Goal: Task Accomplishment & Management: Manage account settings

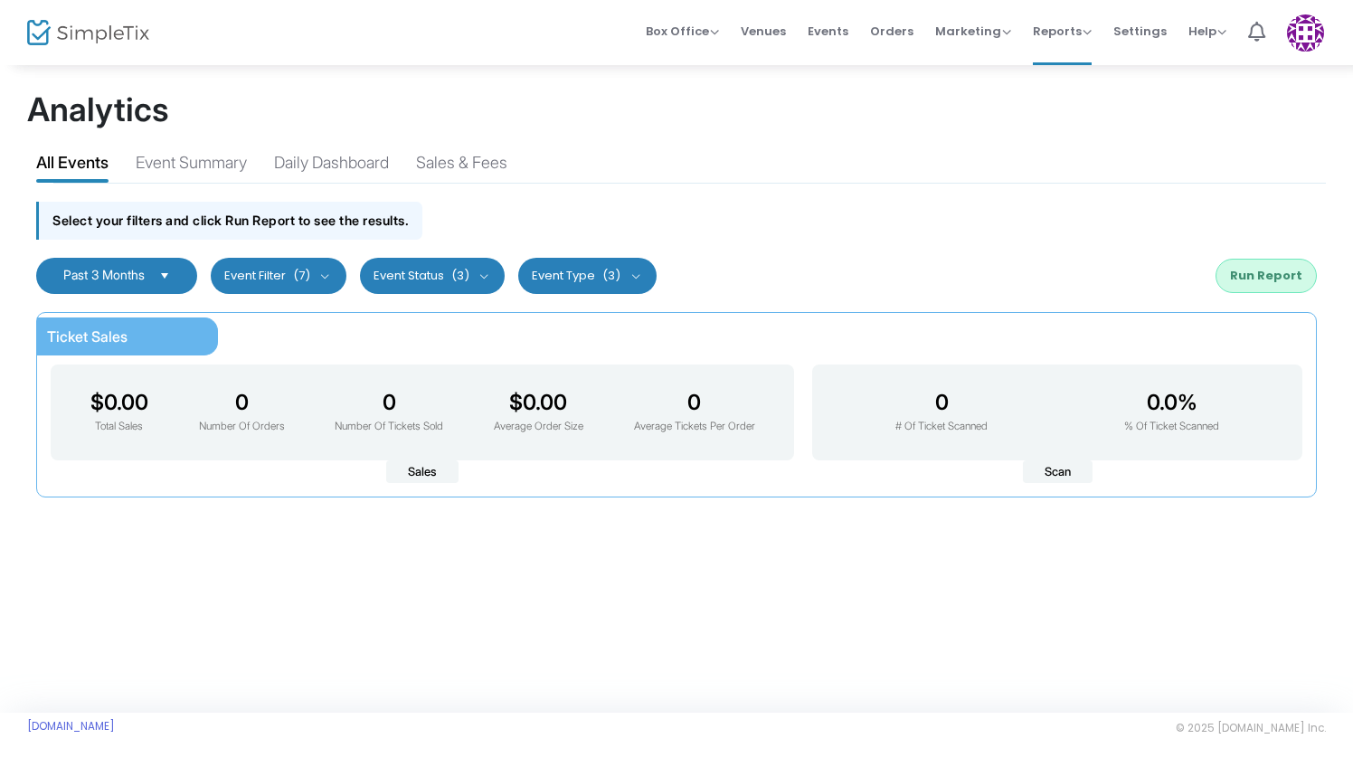
click at [430, 269] on button "Event Status (3)" at bounding box center [433, 276] width 146 height 36
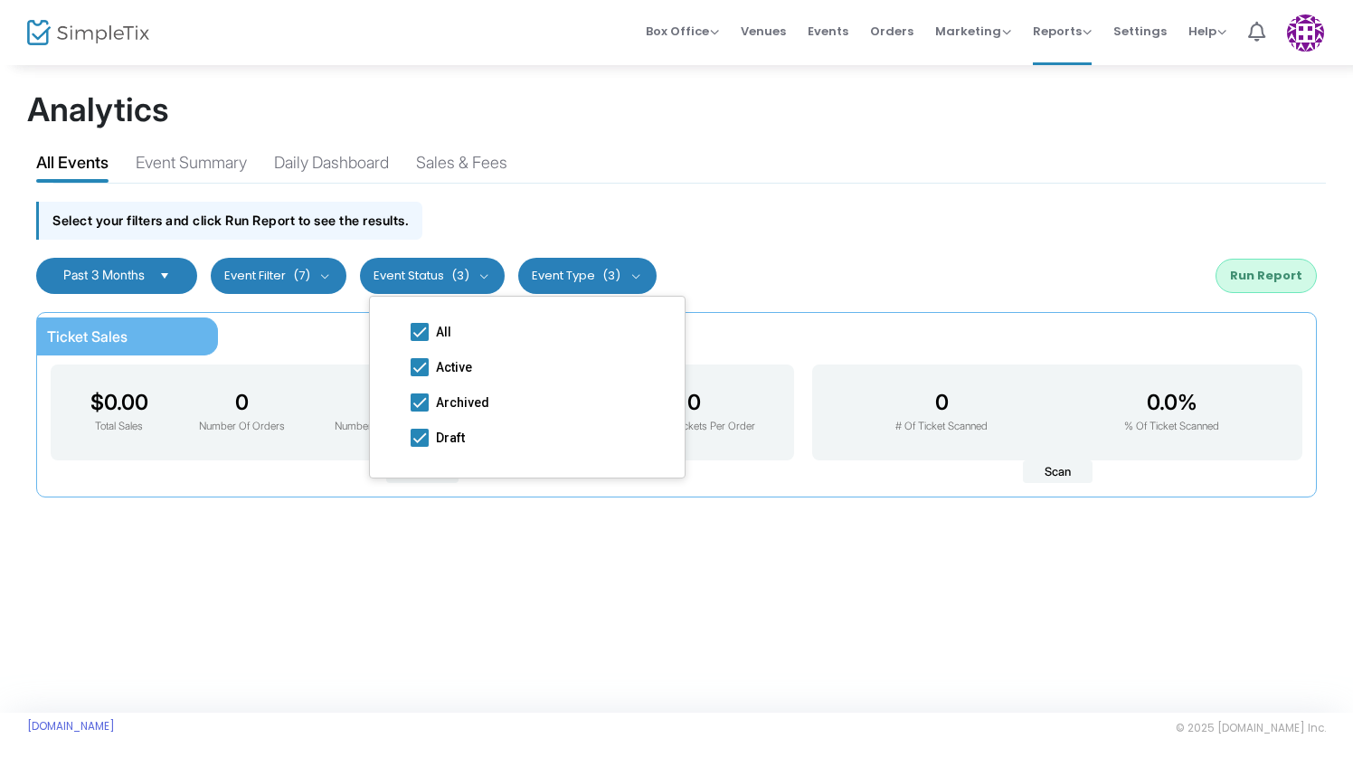
click at [515, 232] on div "Select your filters and click Run Report to see the results." at bounding box center [676, 216] width 1299 height 64
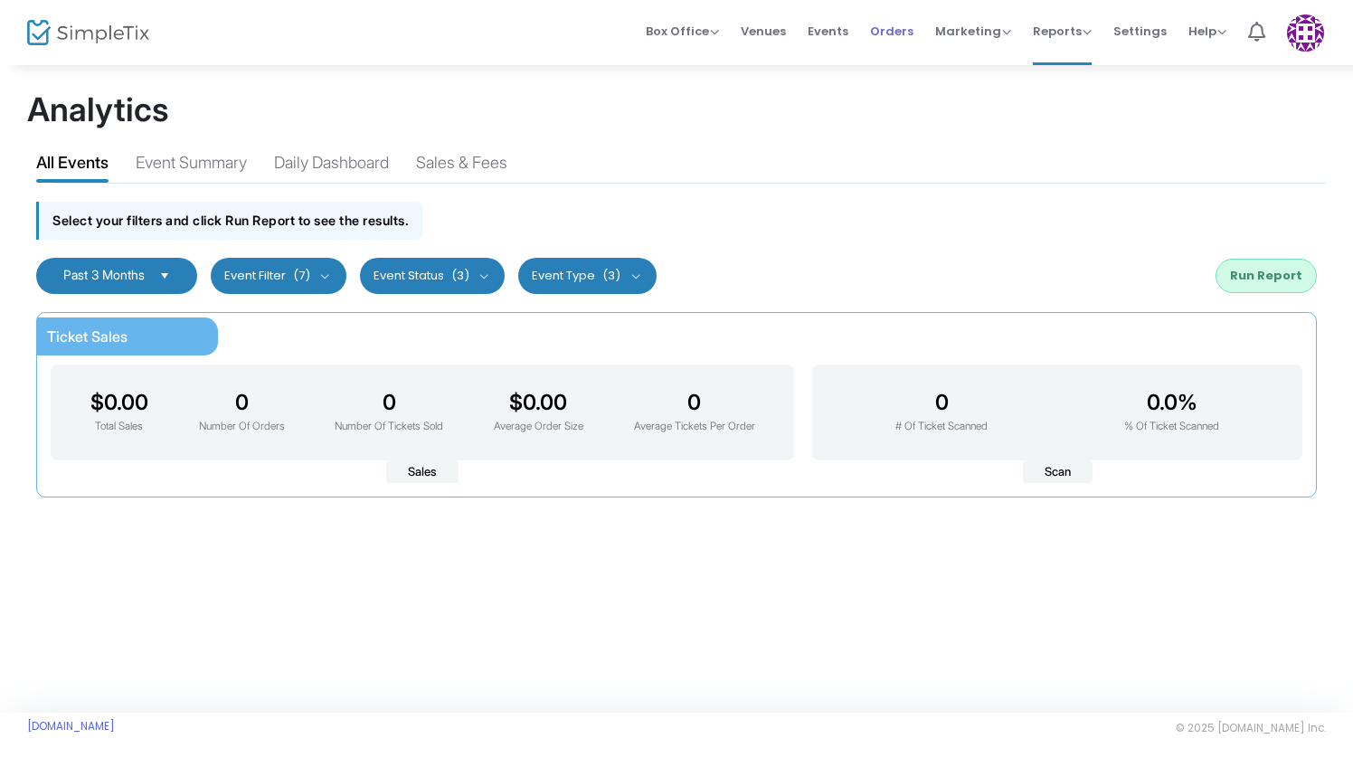
click at [900, 33] on span "Orders" at bounding box center [891, 31] width 43 height 46
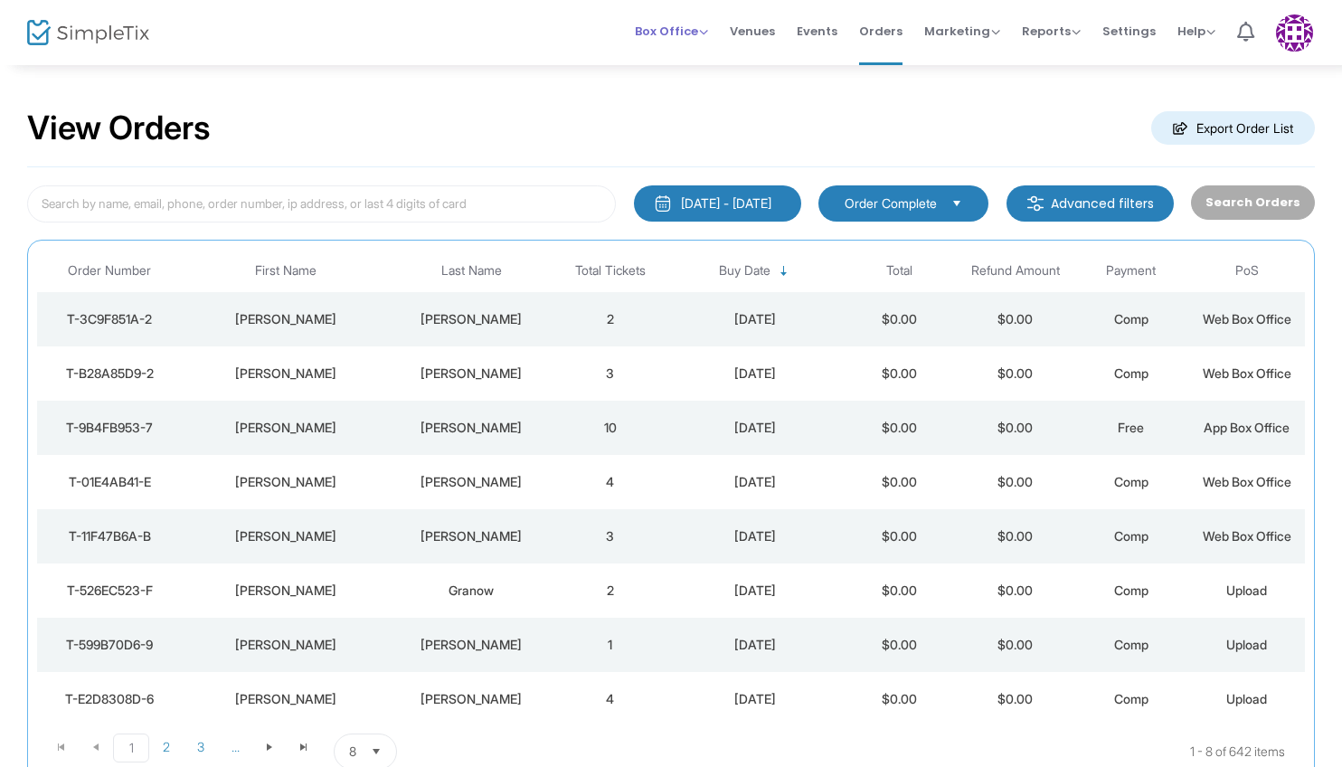
click at [696, 28] on span "Box Office" at bounding box center [671, 31] width 73 height 17
click at [703, 50] on li "Sell Tickets" at bounding box center [699, 60] width 129 height 35
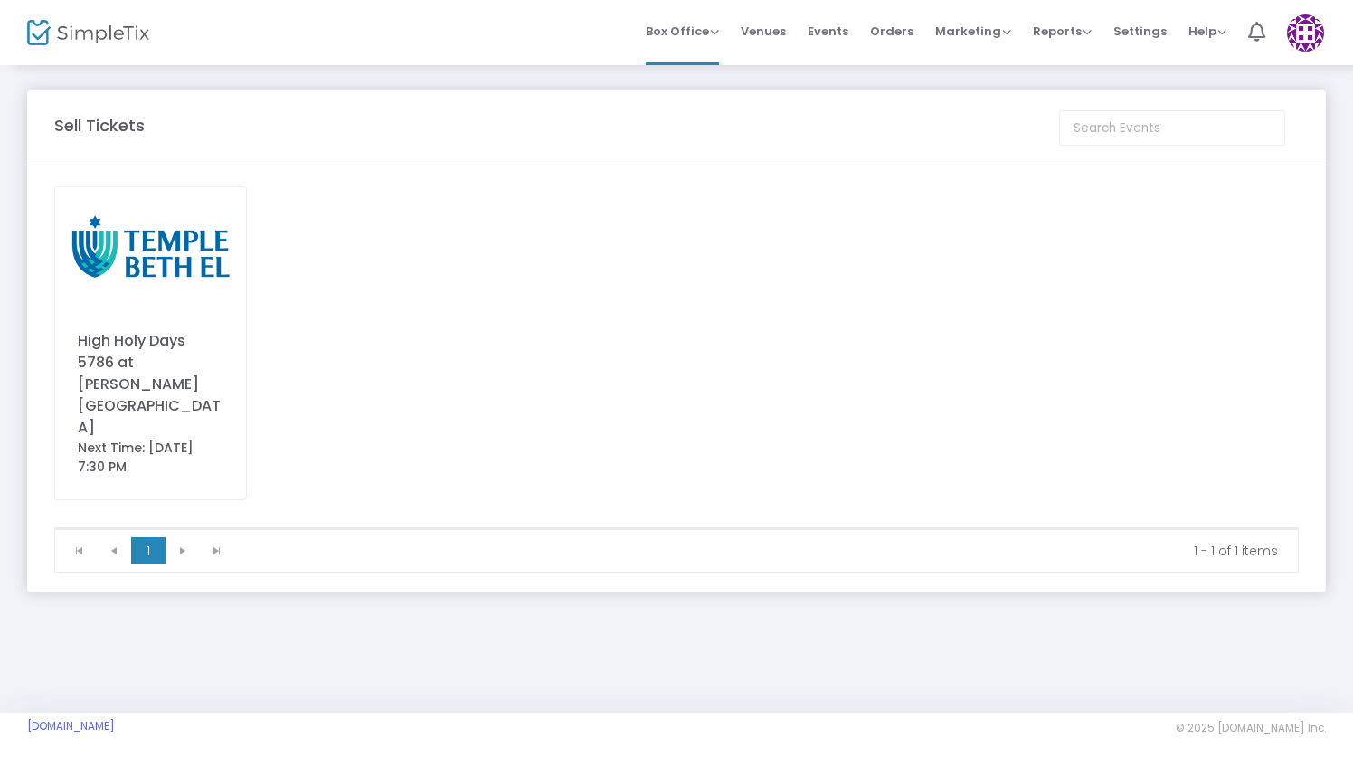
click at [67, 264] on img at bounding box center [150, 247] width 191 height 120
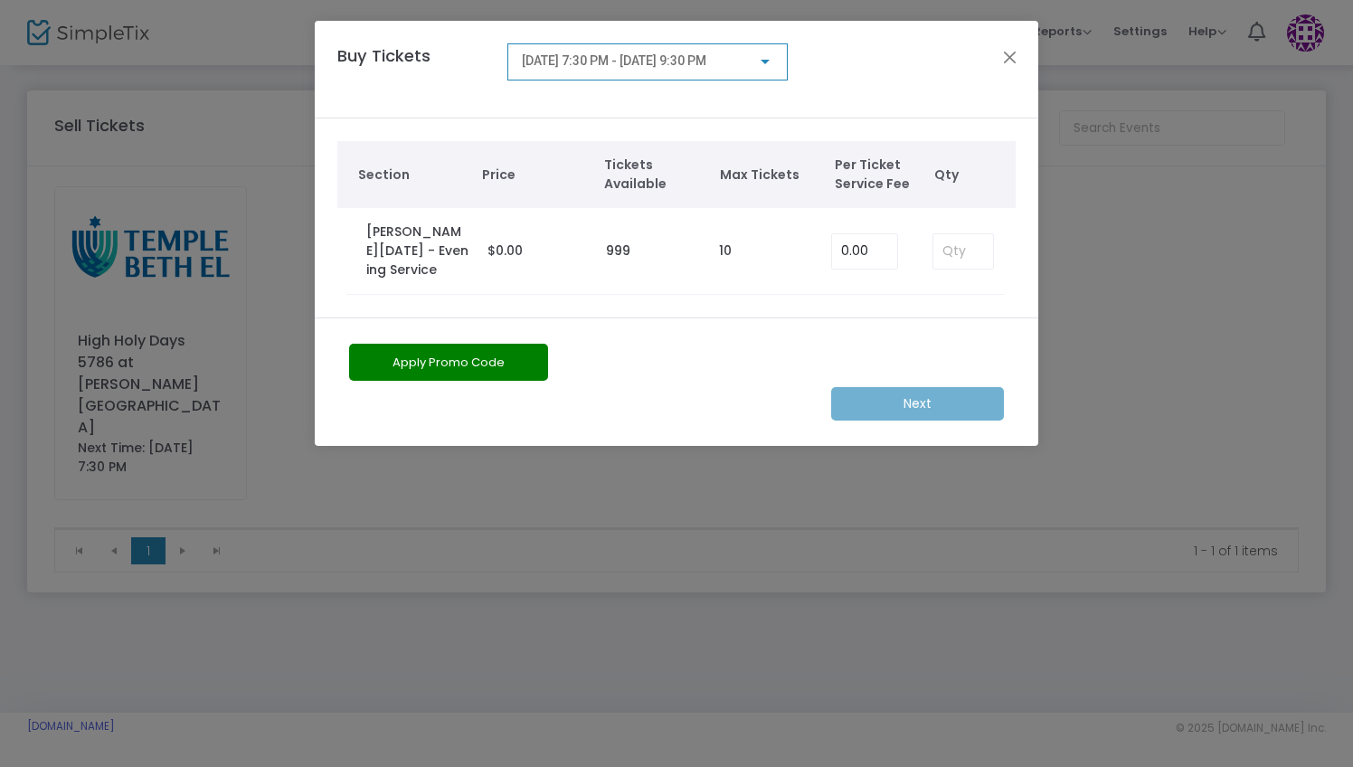
click at [1016, 42] on div "Buy Tickets [DATE] 7:30 PM - [DATE] 9:30 PM" at bounding box center [676, 70] width 723 height 98
click at [1016, 44] on div "Buy Tickets [DATE] 7:30 PM - [DATE] 9:30 PM" at bounding box center [676, 70] width 723 height 98
click at [1009, 59] on button "Close" at bounding box center [1010, 57] width 24 height 24
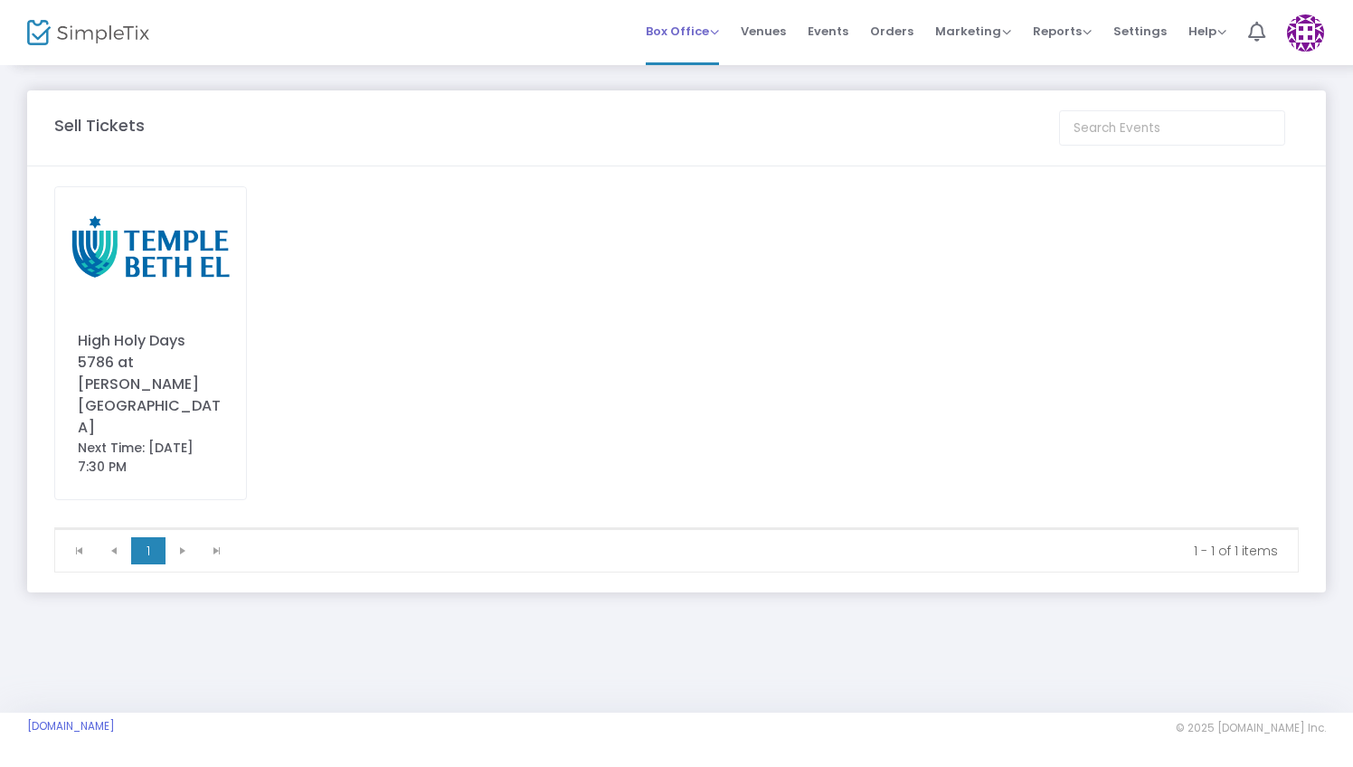
click at [714, 22] on span "Box Office Sell Tickets Bookings Sell Season Pass" at bounding box center [682, 31] width 73 height 46
click at [701, 42] on span "Box Office Sell Tickets Bookings Sell Season Pass" at bounding box center [682, 31] width 73 height 46
click at [719, 36] on span "Box Office" at bounding box center [682, 31] width 73 height 17
click at [723, 93] on li "Bookings" at bounding box center [710, 96] width 129 height 35
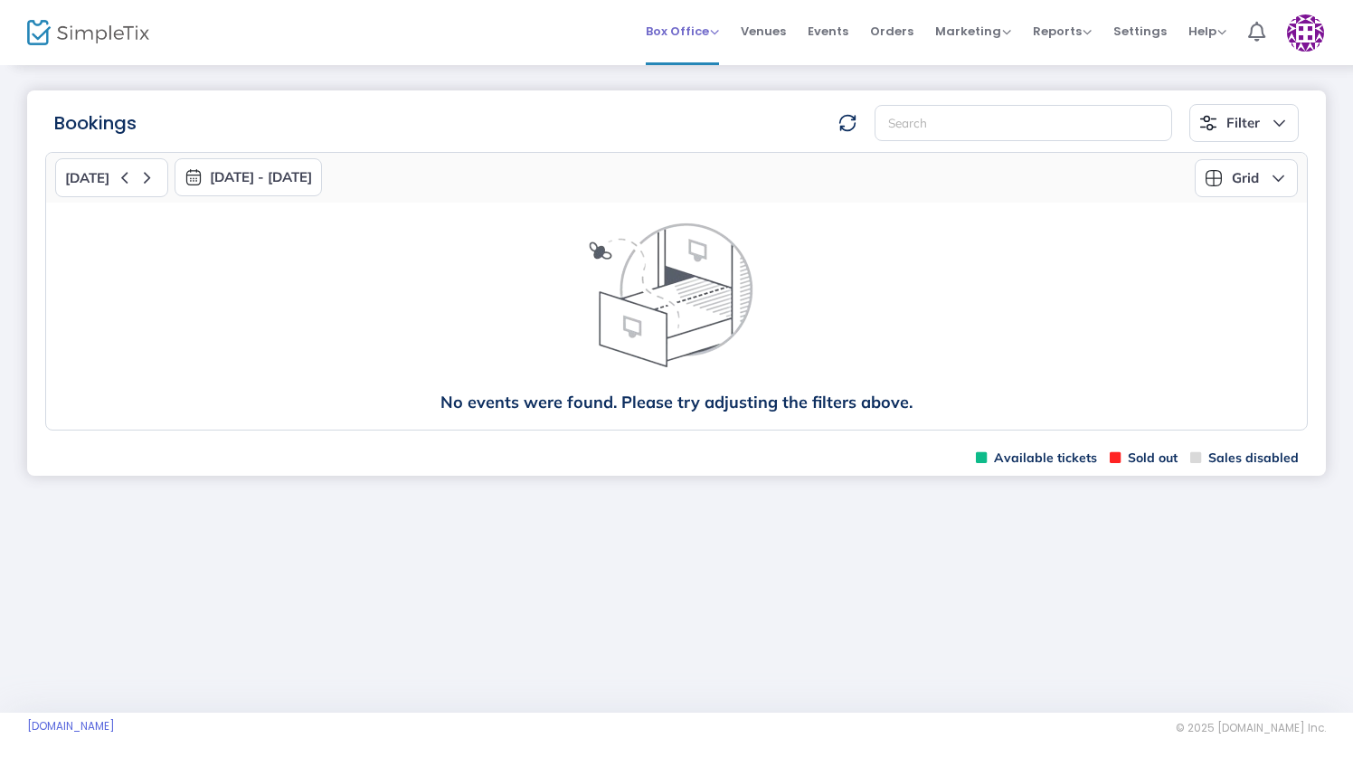
click at [719, 27] on span "Box Office" at bounding box center [682, 31] width 73 height 17
click at [699, 125] on li "Sell Season Pass" at bounding box center [710, 131] width 129 height 35
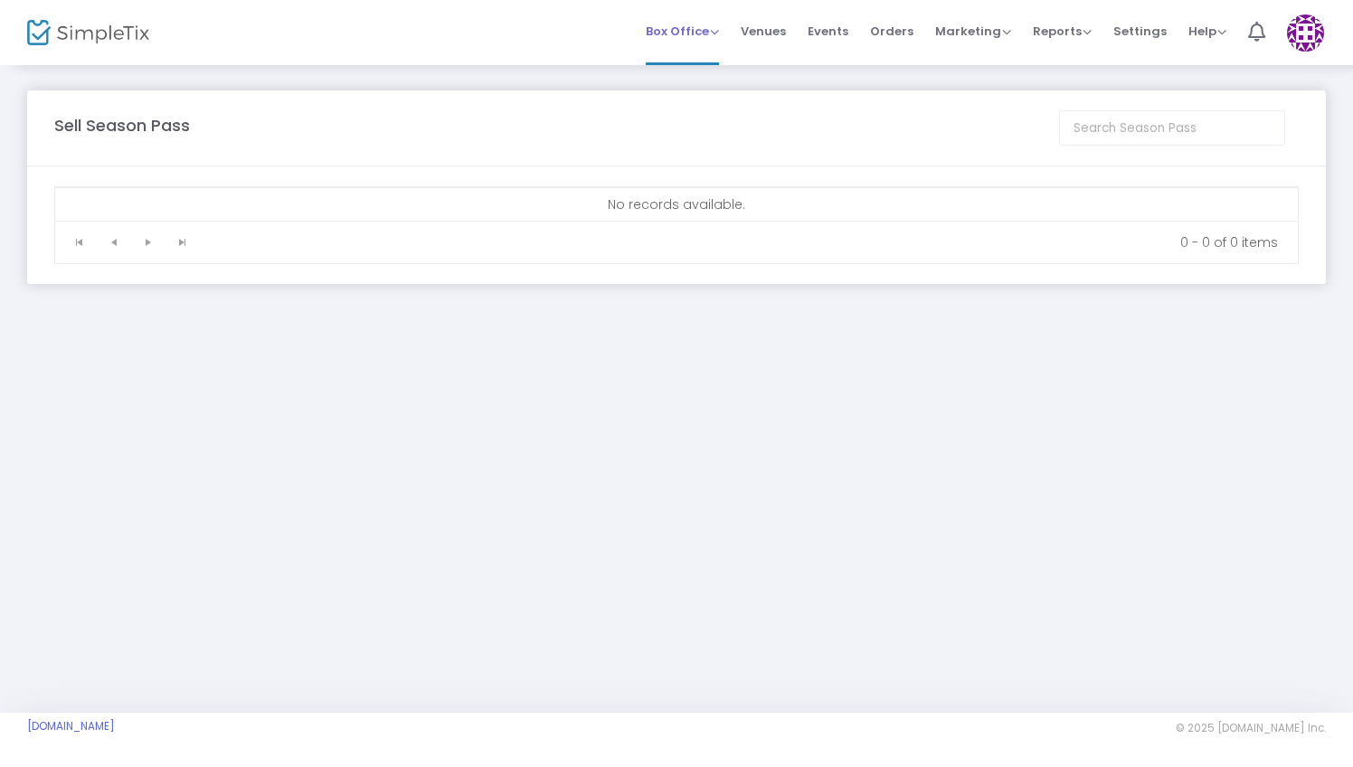
click at [712, 31] on span "Box Office" at bounding box center [682, 31] width 73 height 17
click at [700, 75] on li "Sell Tickets" at bounding box center [710, 60] width 129 height 35
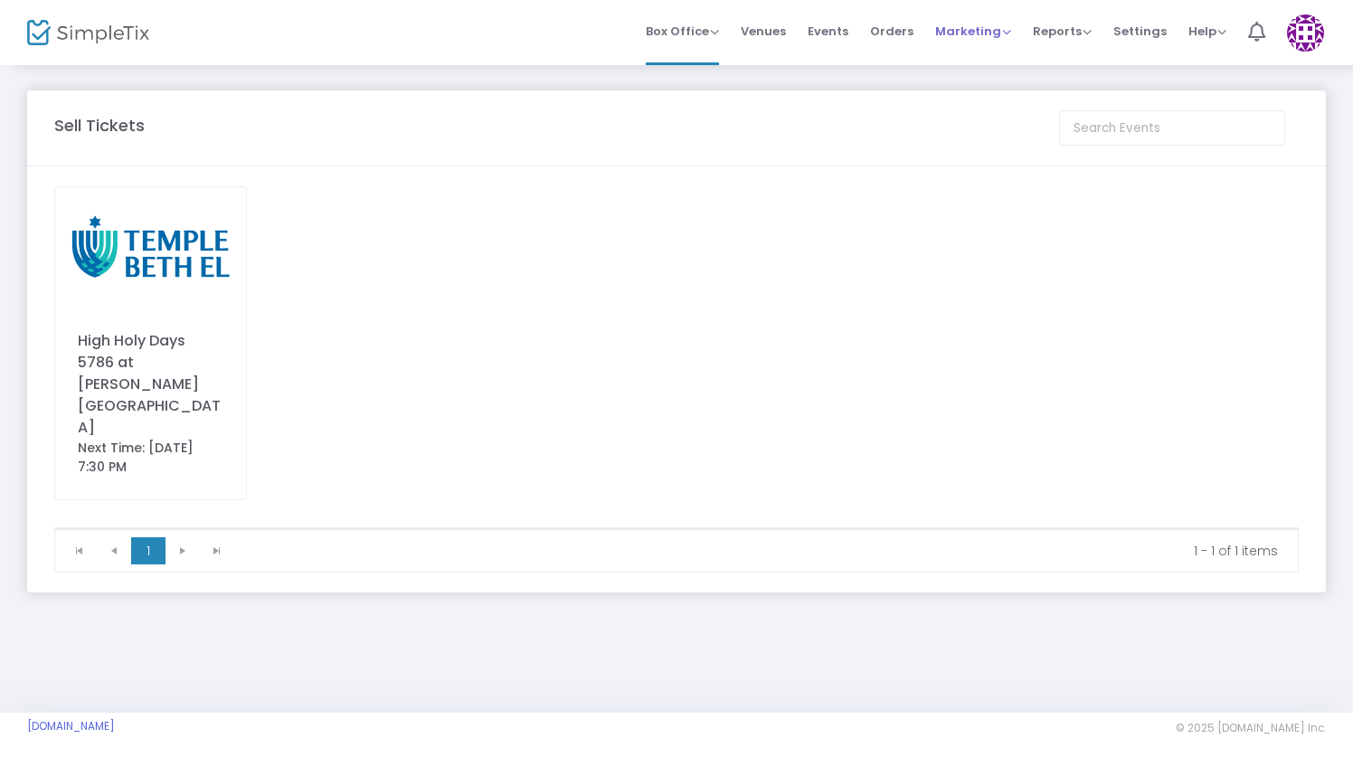
click at [1002, 33] on span "Marketing" at bounding box center [973, 31] width 76 height 17
click at [1061, 33] on span "Reports" at bounding box center [1062, 31] width 59 height 17
click at [885, 33] on span "Orders" at bounding box center [891, 31] width 43 height 46
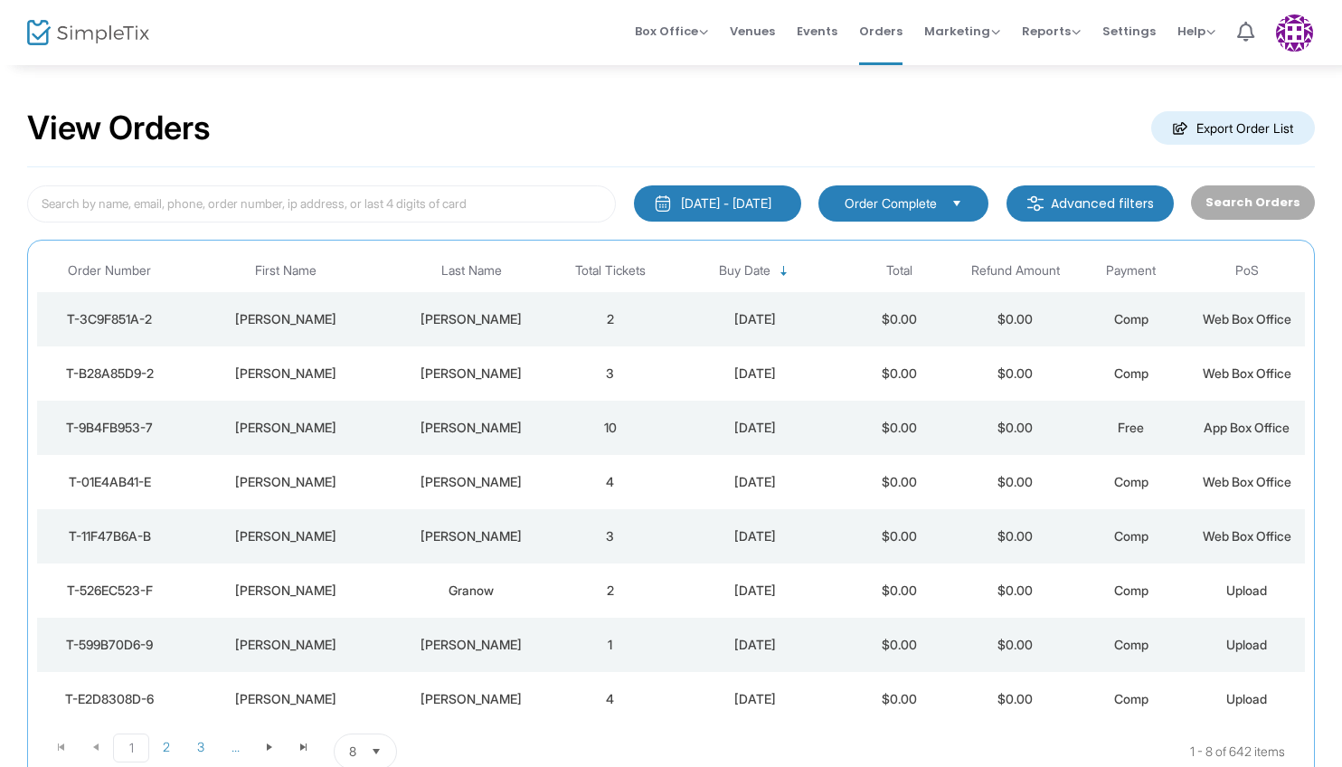
click at [971, 197] on span "Select" at bounding box center [957, 203] width 30 height 30
click at [993, 145] on div "View Orders Export Order List" at bounding box center [671, 128] width 1288 height 77
click at [1143, 206] on m-button "Advanced filters" at bounding box center [1090, 203] width 167 height 36
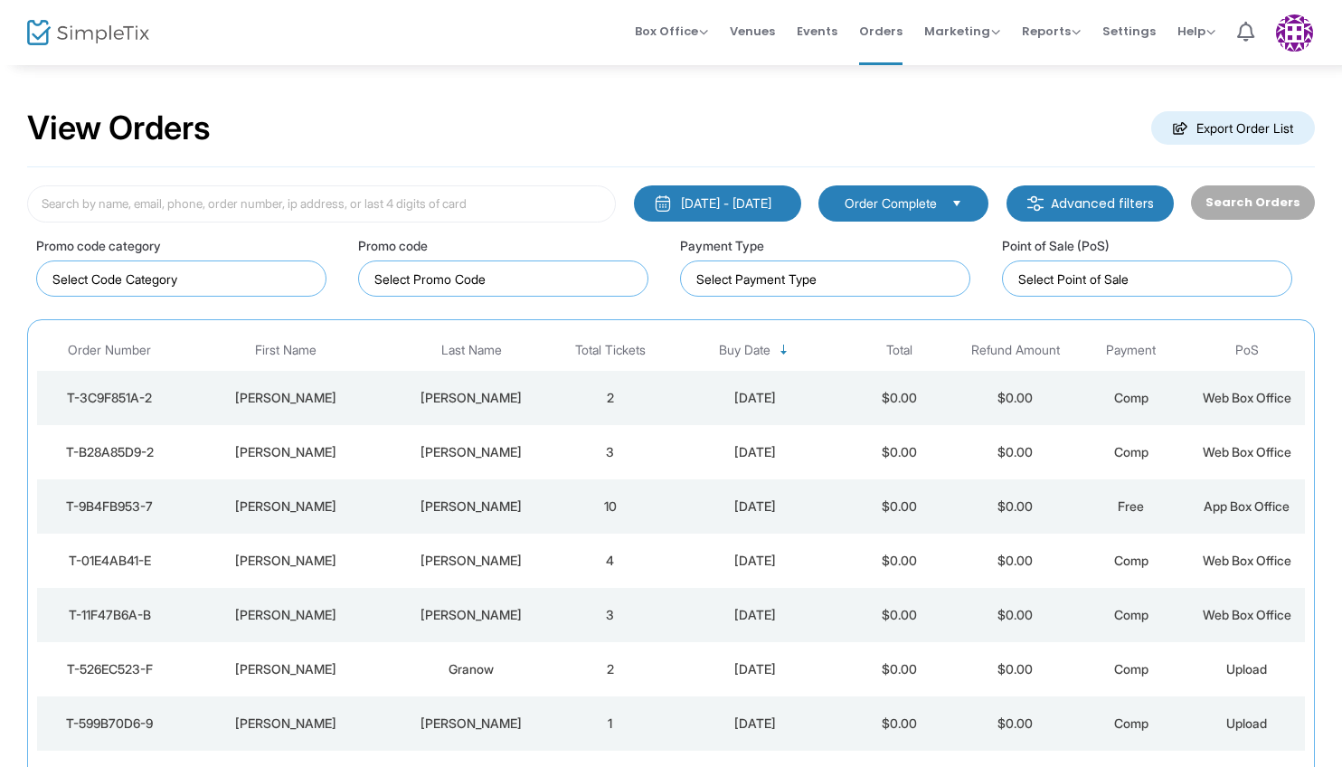
click at [1143, 206] on m-button "Advanced filters" at bounding box center [1090, 203] width 167 height 36
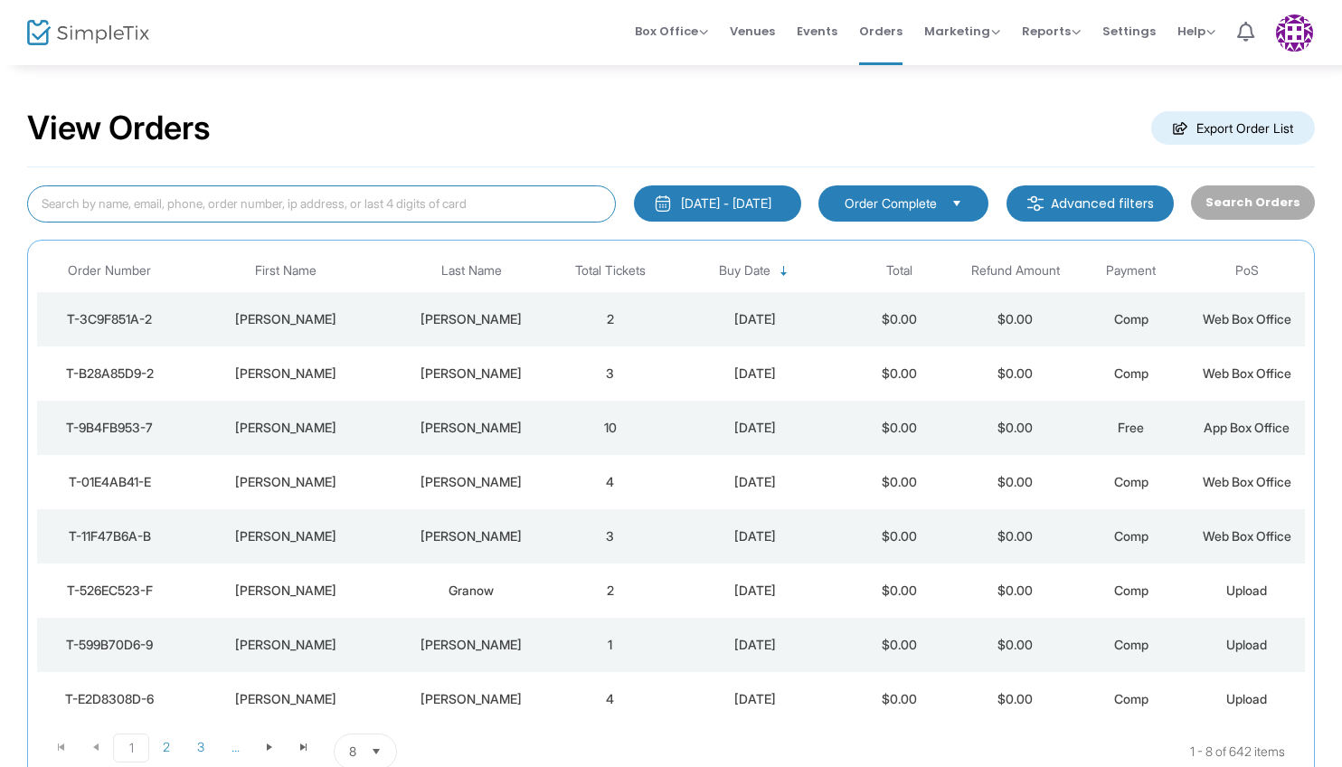
click at [496, 194] on input at bounding box center [321, 203] width 589 height 37
type input "[PERSON_NAME]"
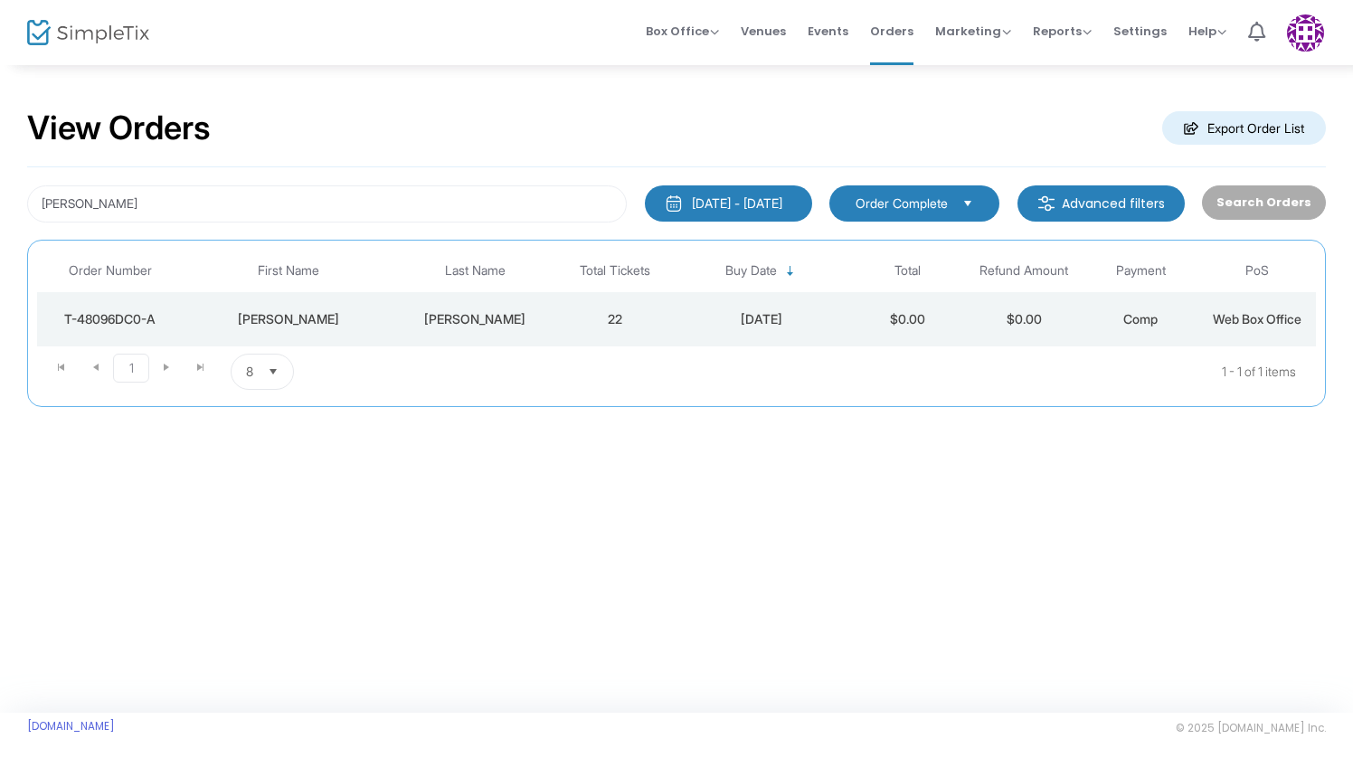
click at [881, 323] on td "$0.00" at bounding box center [906, 319] width 117 height 54
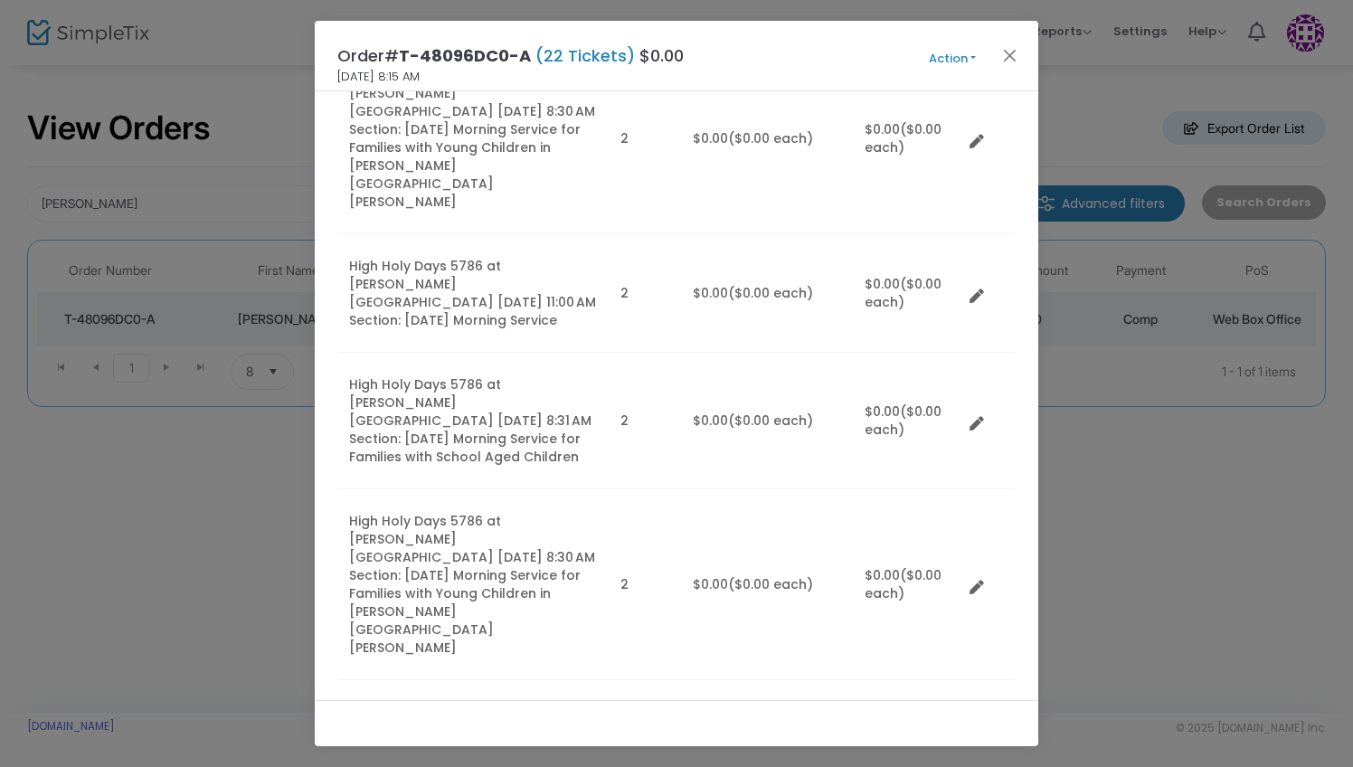
scroll to position [669, 0]
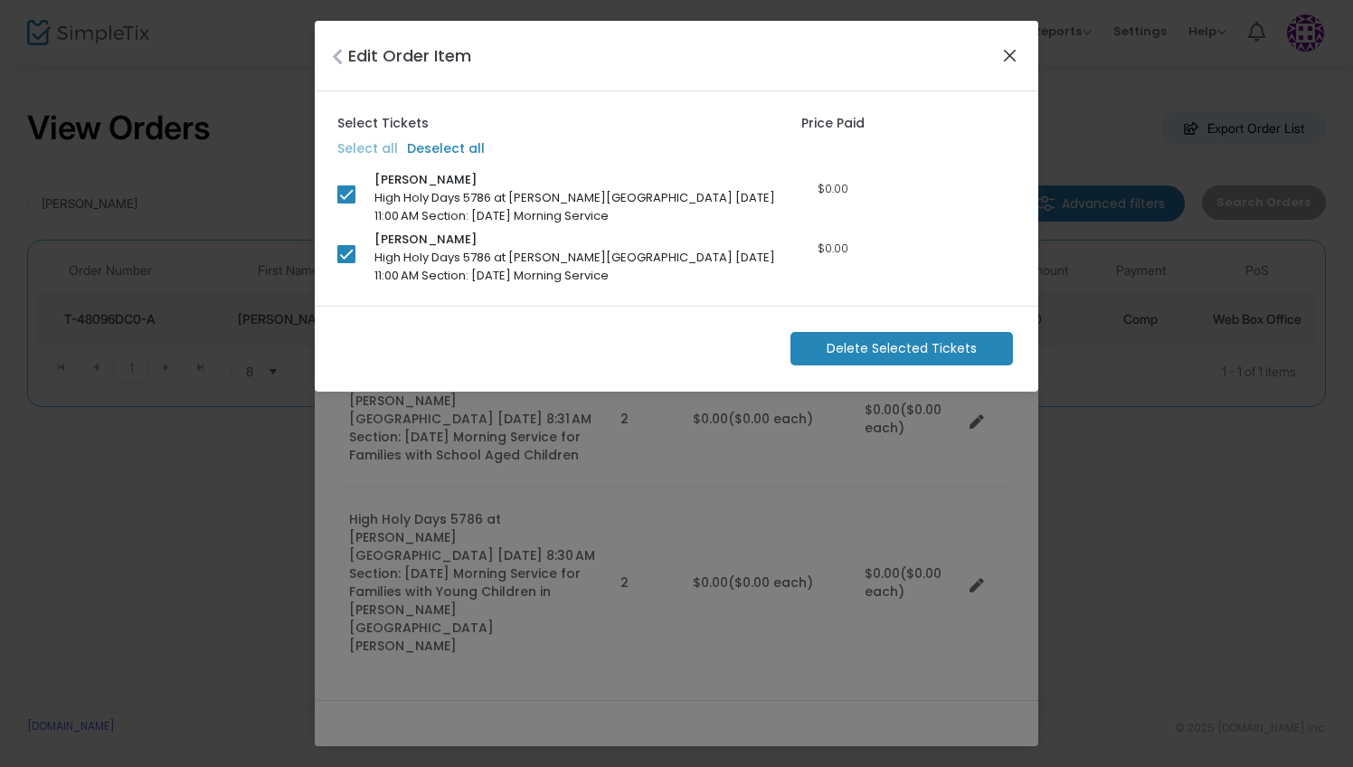
click at [1011, 59] on button "Close" at bounding box center [1010, 55] width 24 height 24
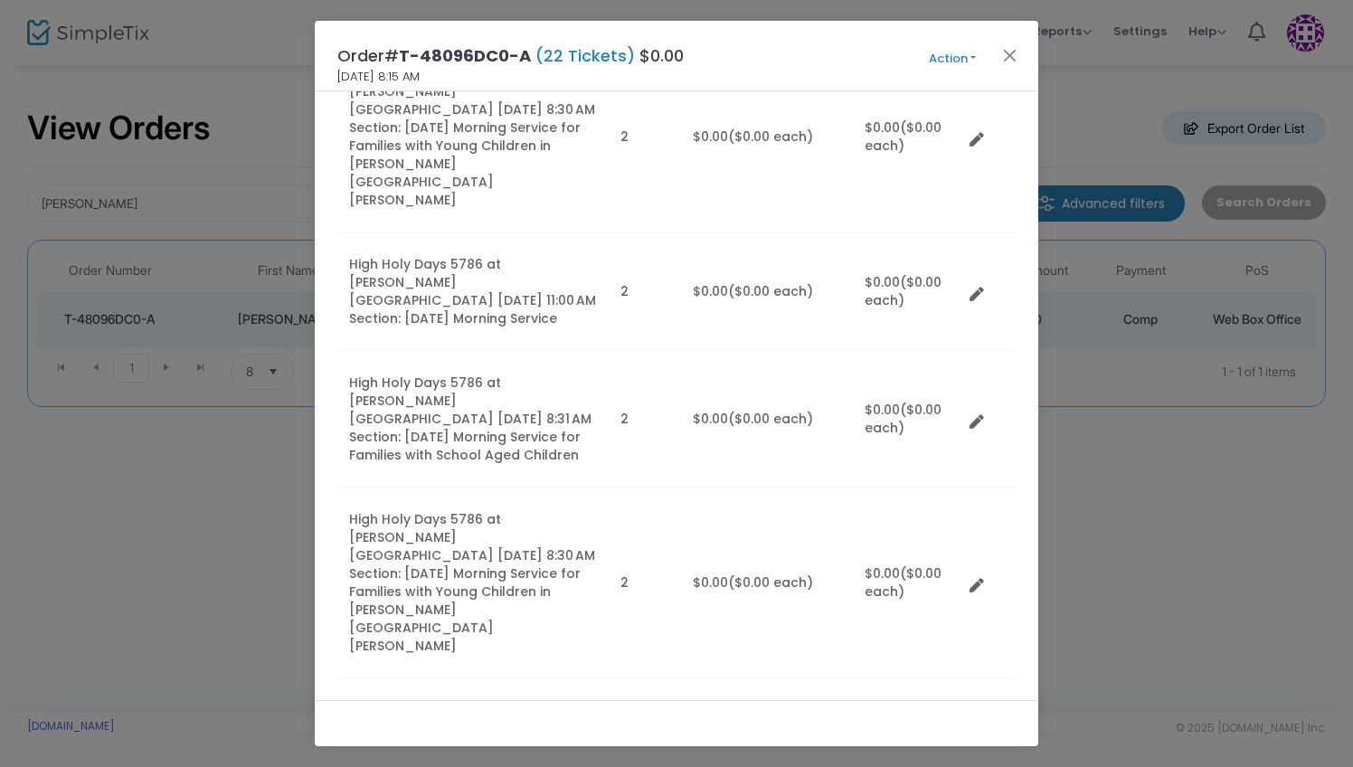
click at [963, 59] on button "Action" at bounding box center [952, 59] width 109 height 20
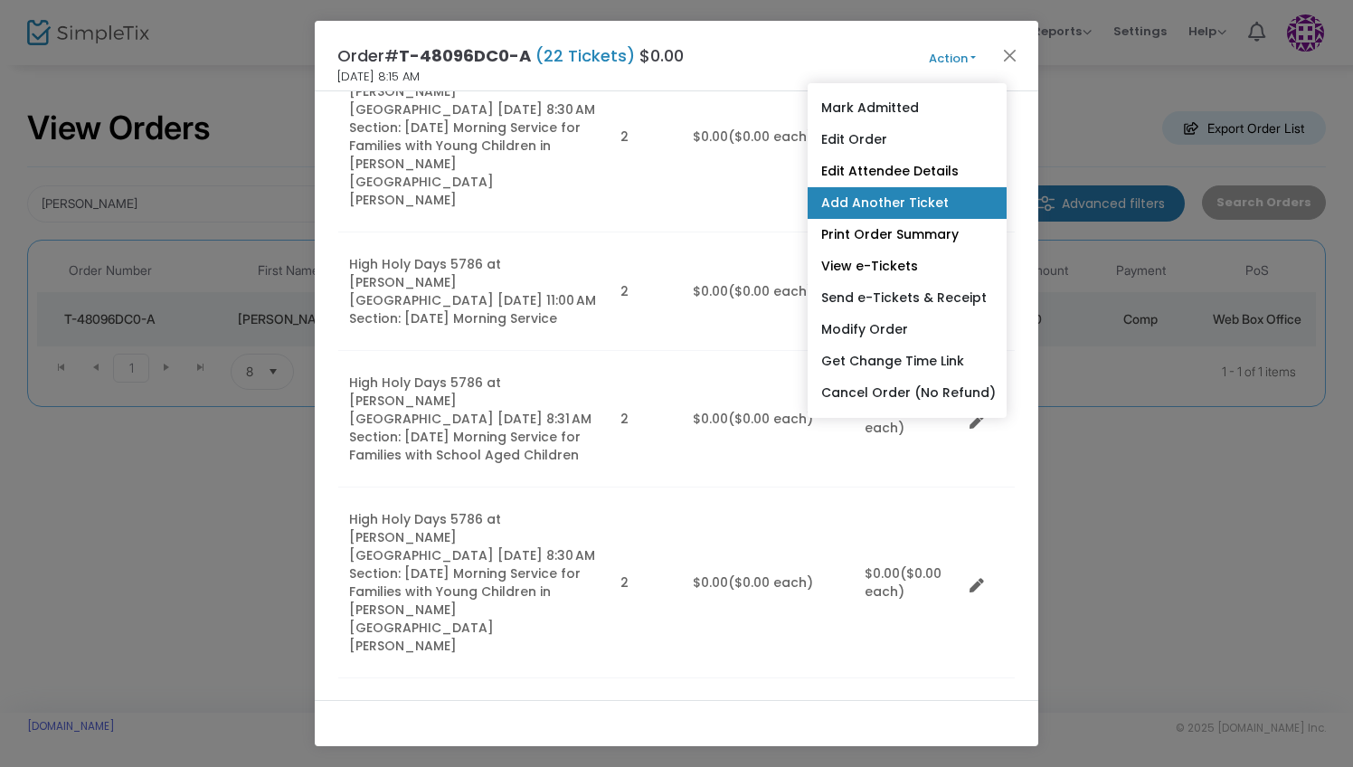
click at [914, 215] on link "Add Another Ticket" at bounding box center [907, 203] width 199 height 32
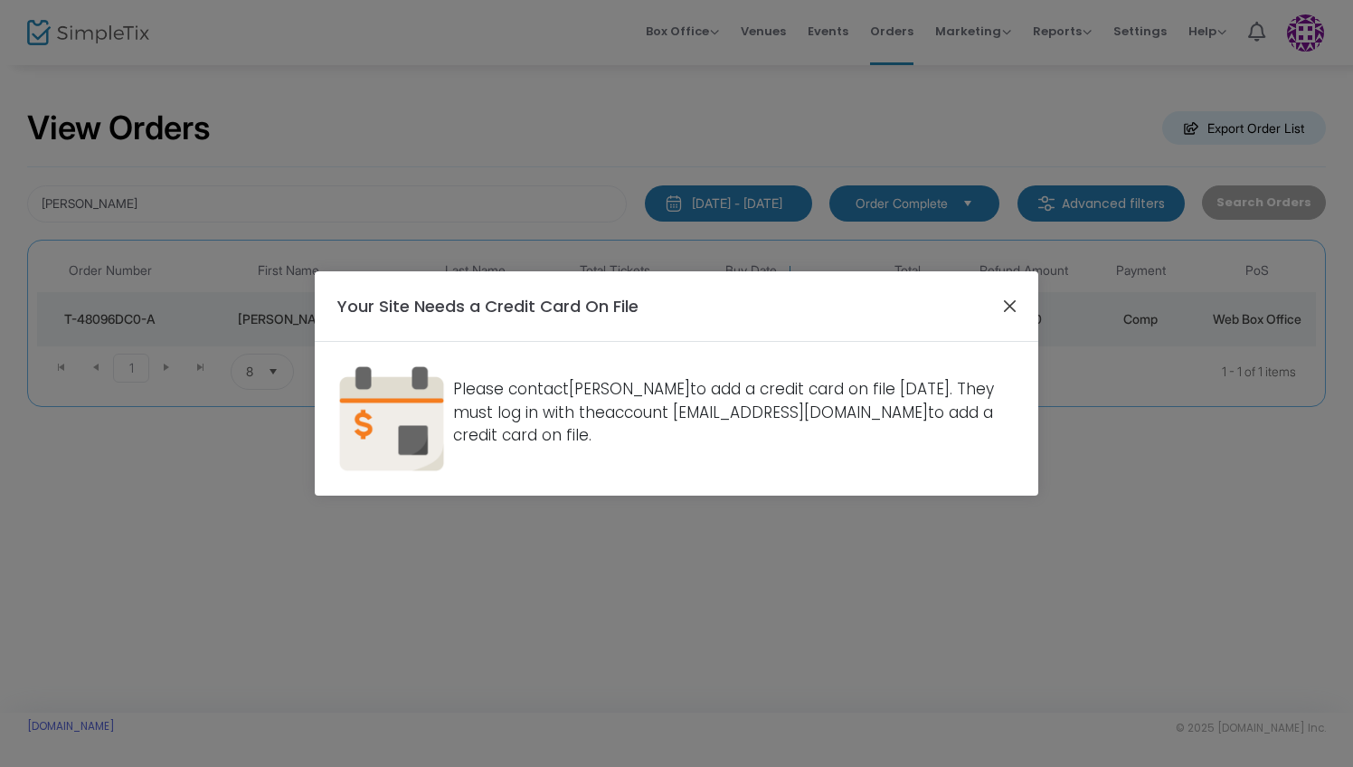
click at [1007, 314] on button "Close" at bounding box center [1010, 306] width 24 height 24
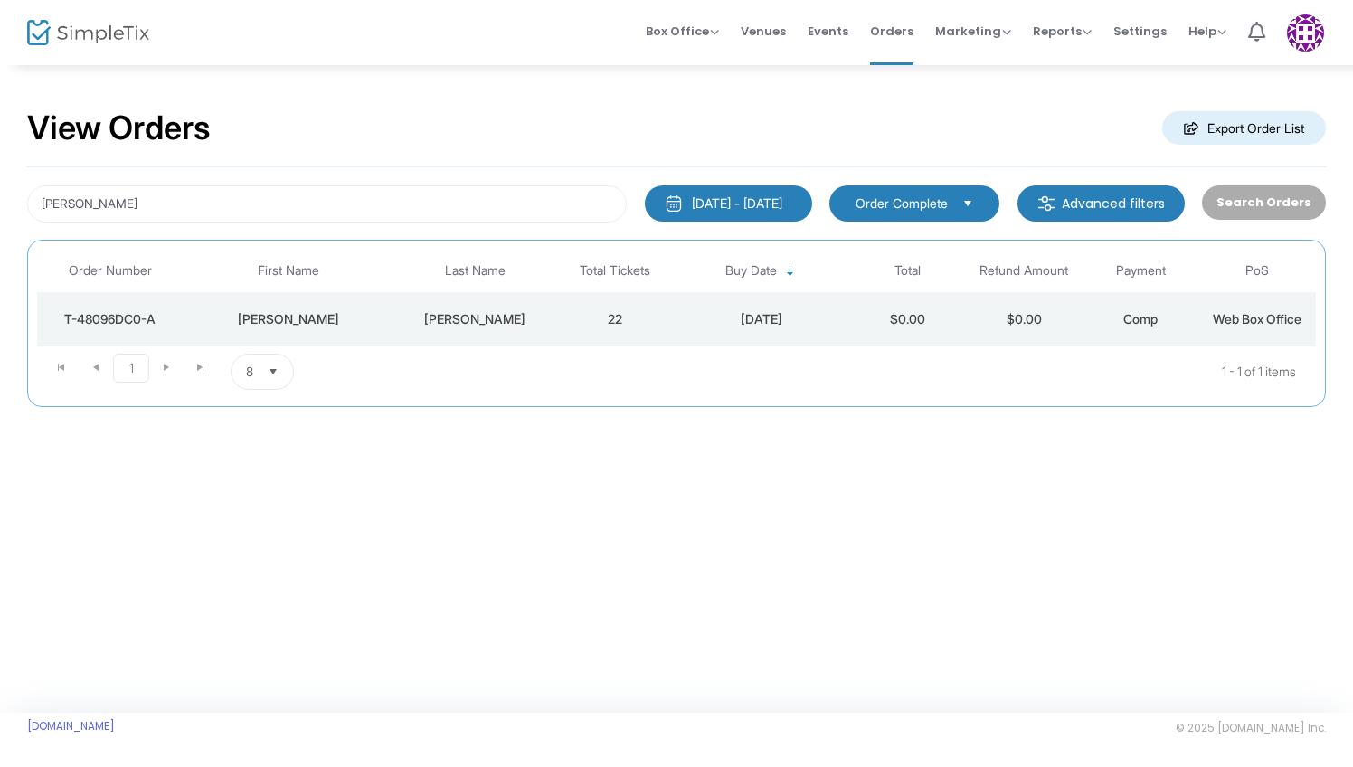
click at [726, 310] on div "[DATE]" at bounding box center [761, 319] width 166 height 18
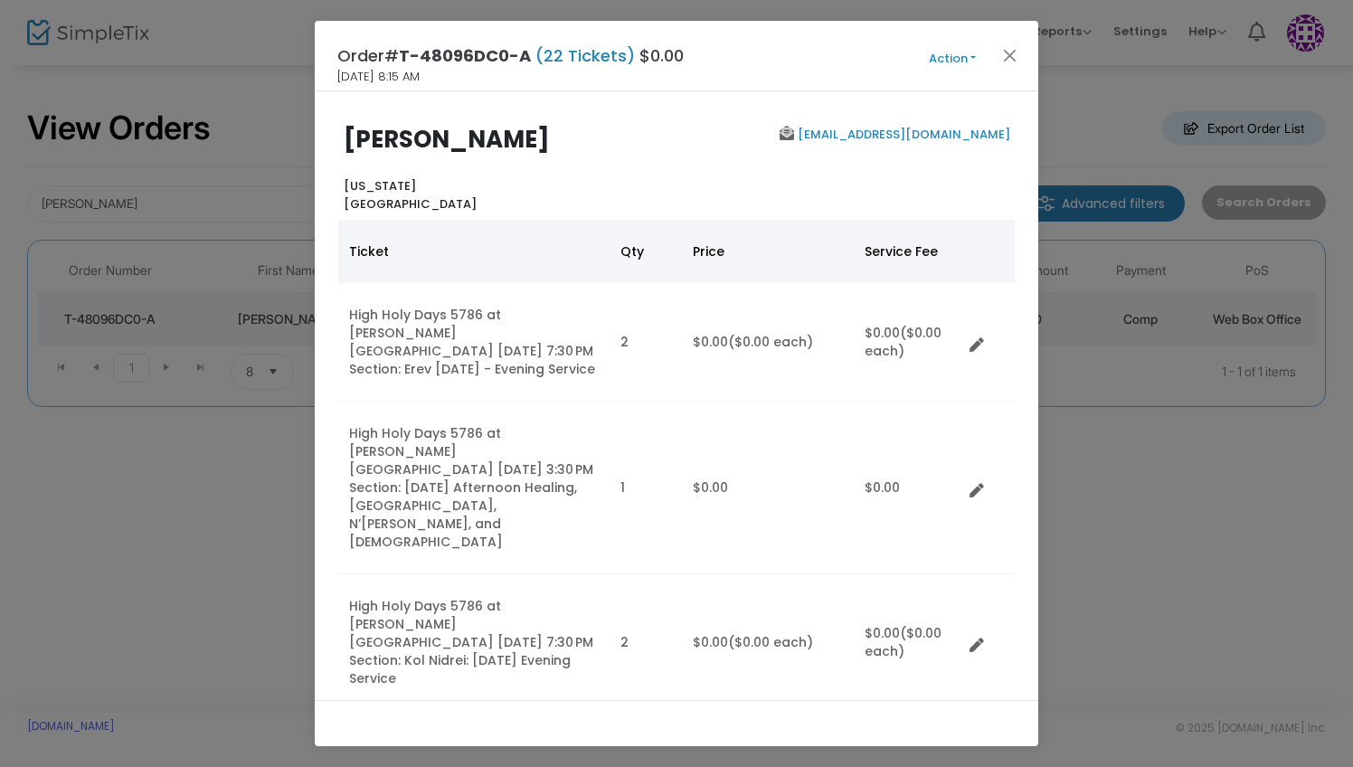
click at [946, 49] on button "Action" at bounding box center [952, 59] width 109 height 20
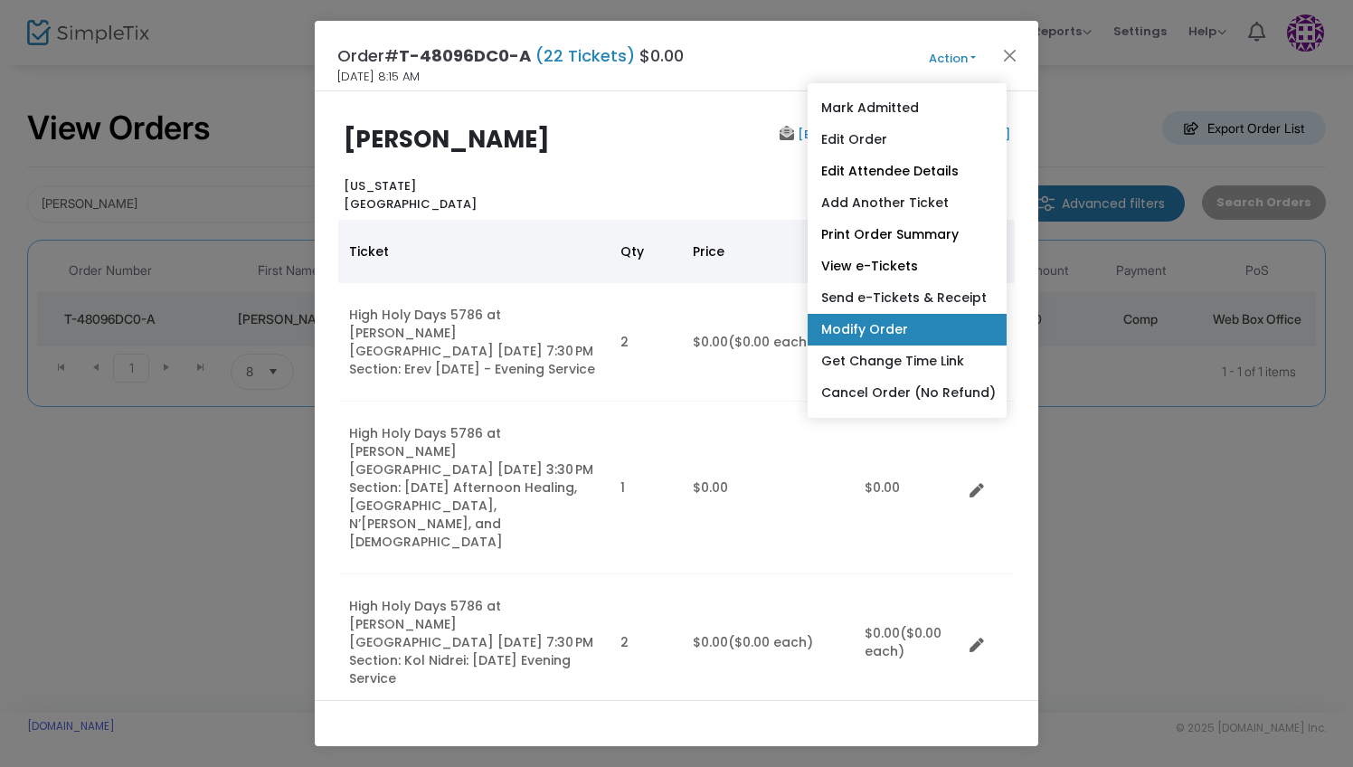
click at [926, 325] on link "Modify Order" at bounding box center [907, 330] width 199 height 32
radio input "true"
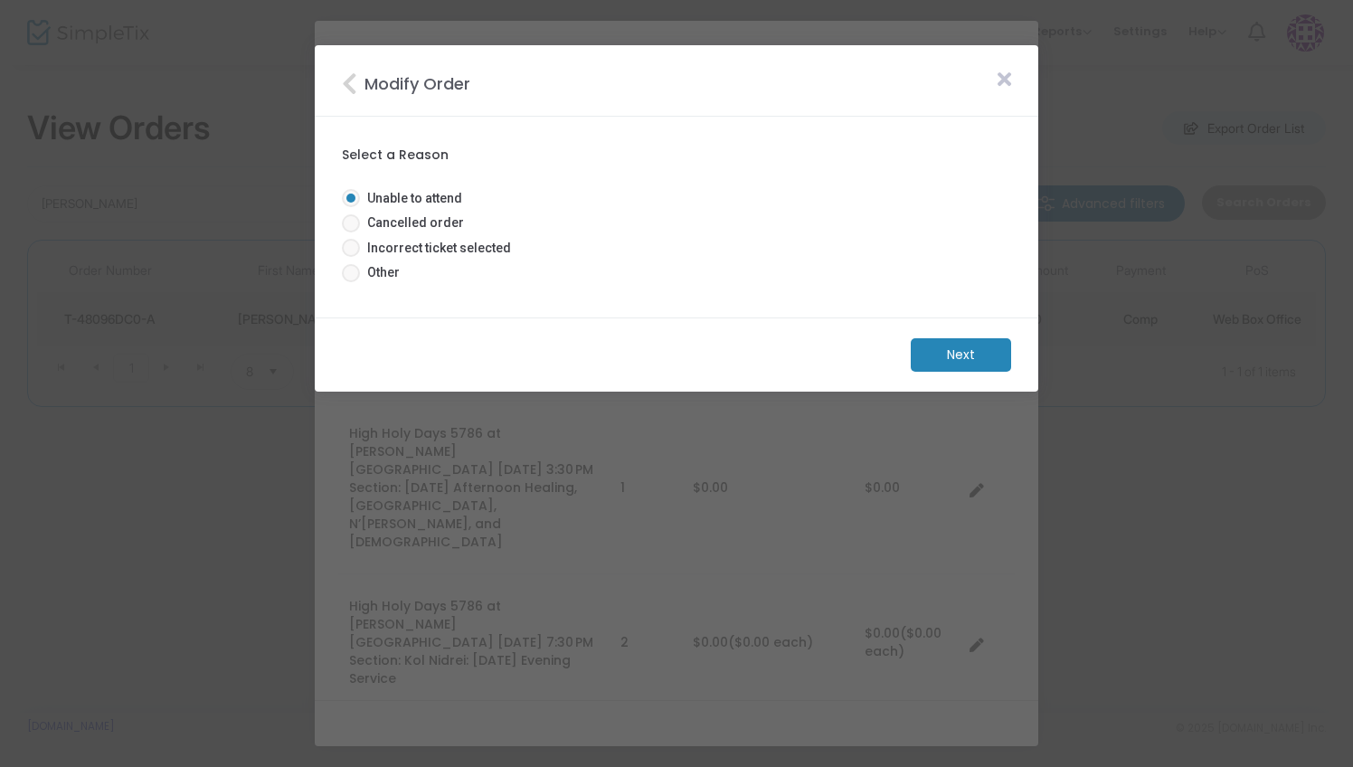
click at [431, 262] on mat-radio-group "Unable to attend Cancelled order Incorrect ticket selected Other" at bounding box center [434, 238] width 184 height 99
click at [439, 257] on span "Incorrect ticket selected" at bounding box center [435, 248] width 151 height 19
click at [351, 257] on input "Incorrect ticket selected" at bounding box center [350, 257] width 1 height 1
radio input "true"
click at [394, 276] on span "Other" at bounding box center [380, 272] width 40 height 19
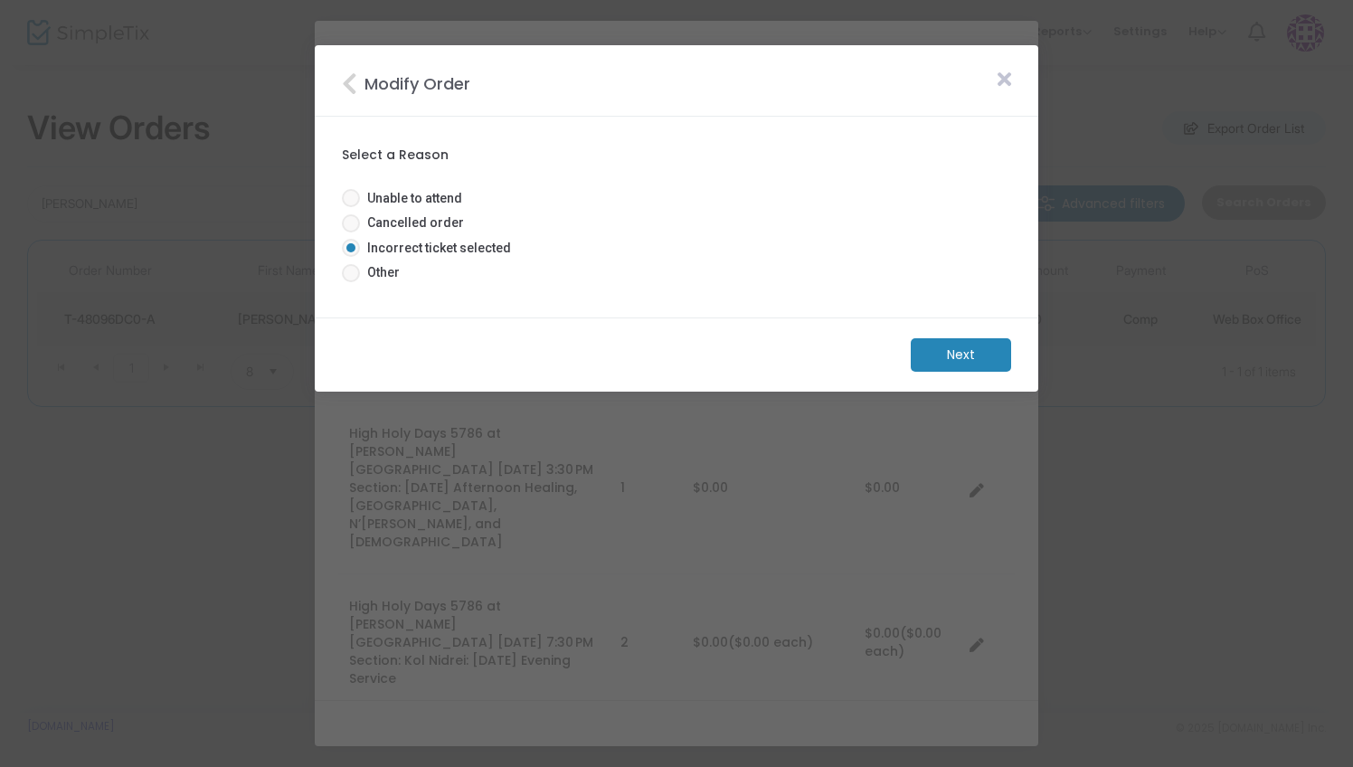
click at [351, 282] on input "Other" at bounding box center [350, 282] width 1 height 1
radio input "true"
click at [960, 356] on m-button "Next" at bounding box center [961, 354] width 100 height 33
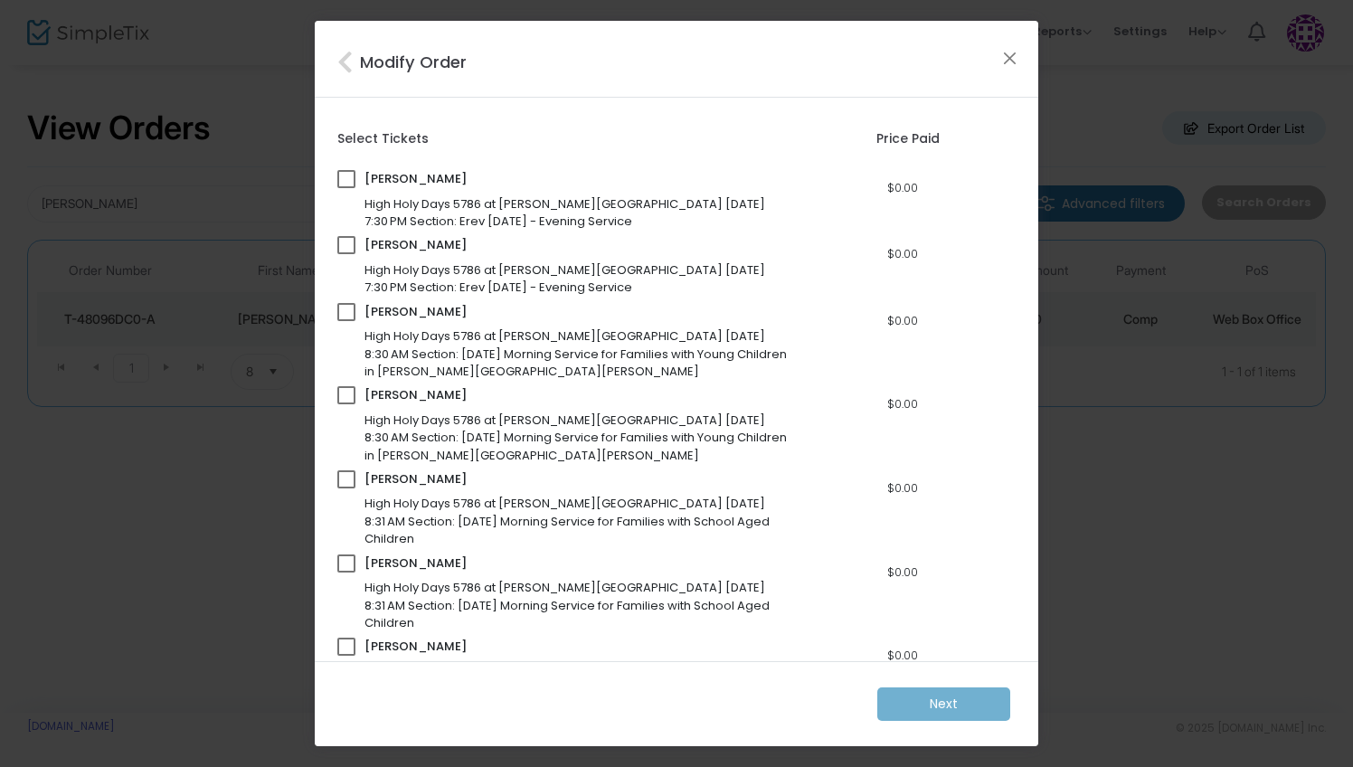
scroll to position [0, 0]
click at [1007, 67] on button "Close" at bounding box center [1010, 59] width 24 height 24
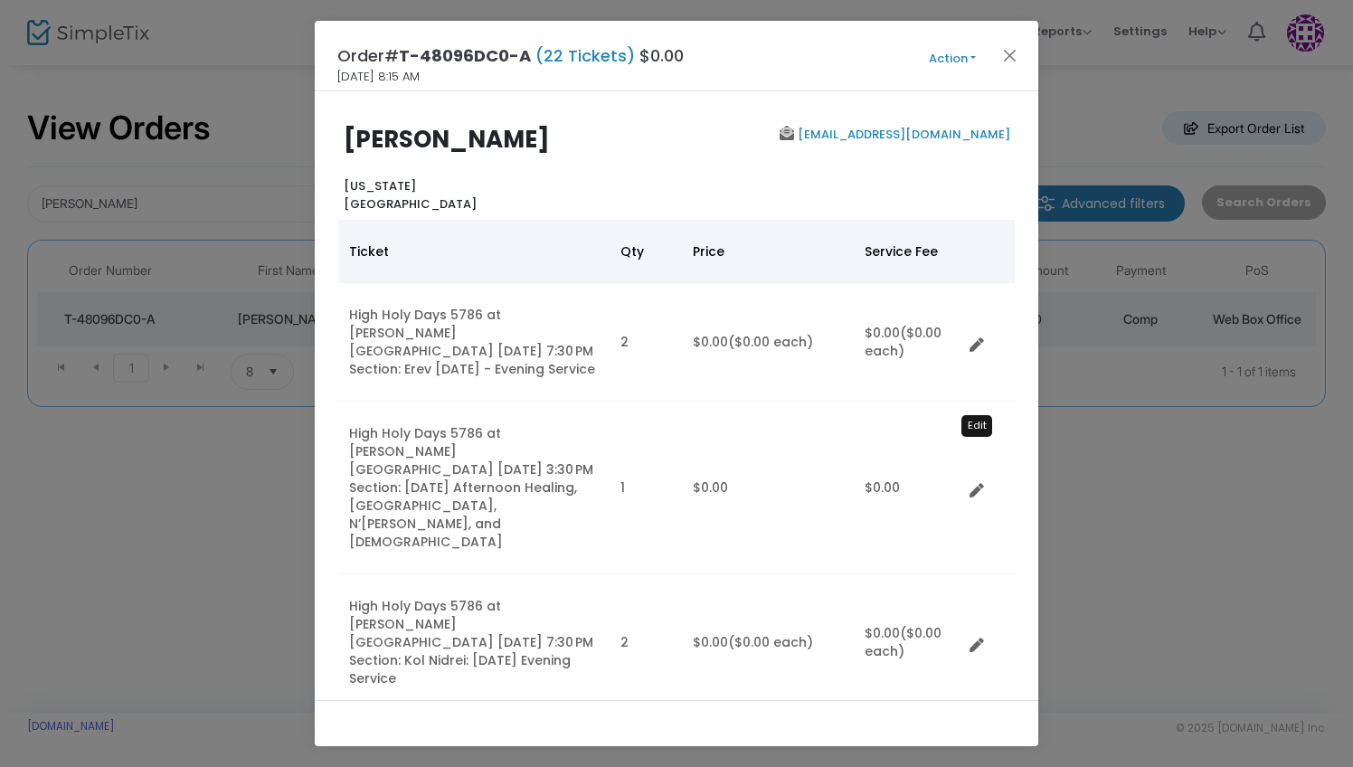
click at [974, 484] on icon "Data table" at bounding box center [976, 491] width 14 height 14
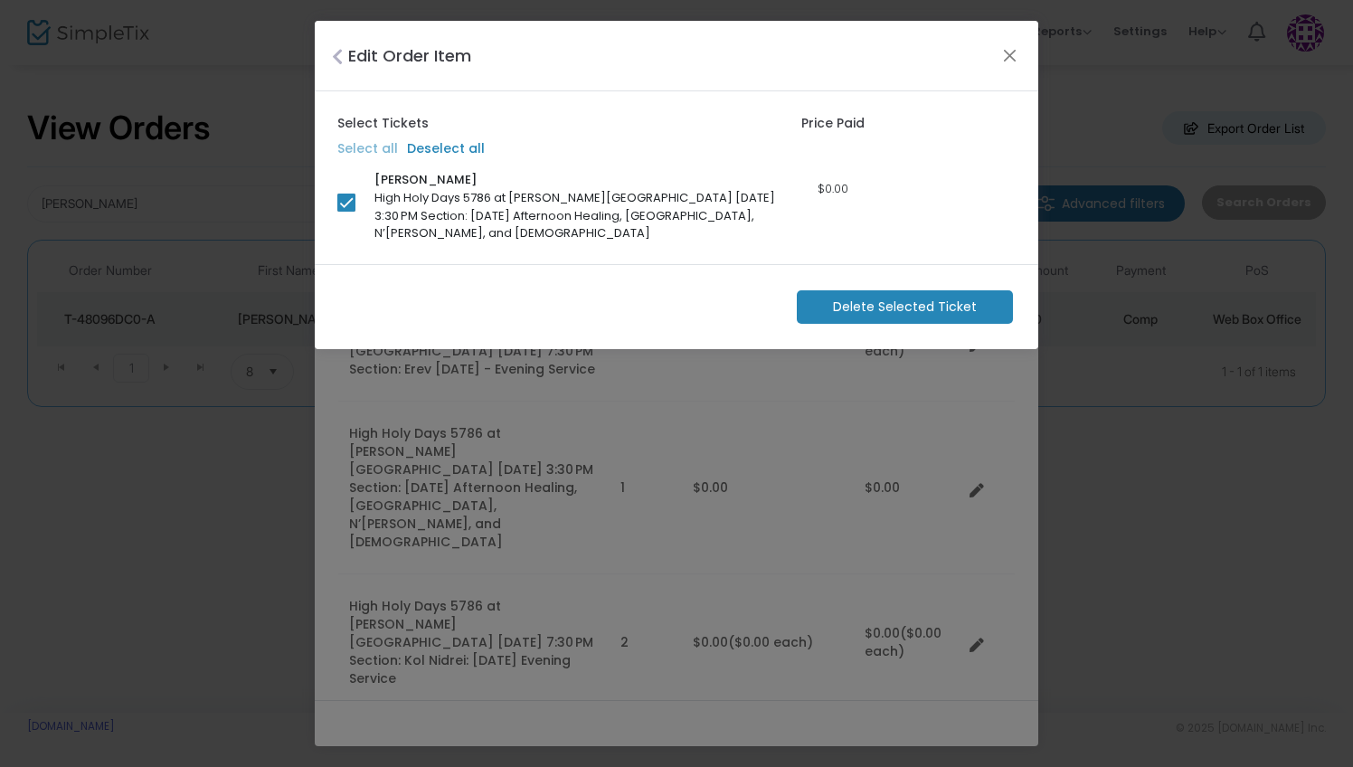
drag, startPoint x: 923, startPoint y: 194, endPoint x: 940, endPoint y: 199, distance: 17.8
click at [925, 199] on div "[PERSON_NAME] High Holy Days 5786 at [PERSON_NAME] El [DATE] 3:30 PM Section: […" at bounding box center [667, 206] width 661 height 71
click at [1007, 52] on button "Close" at bounding box center [1010, 55] width 24 height 24
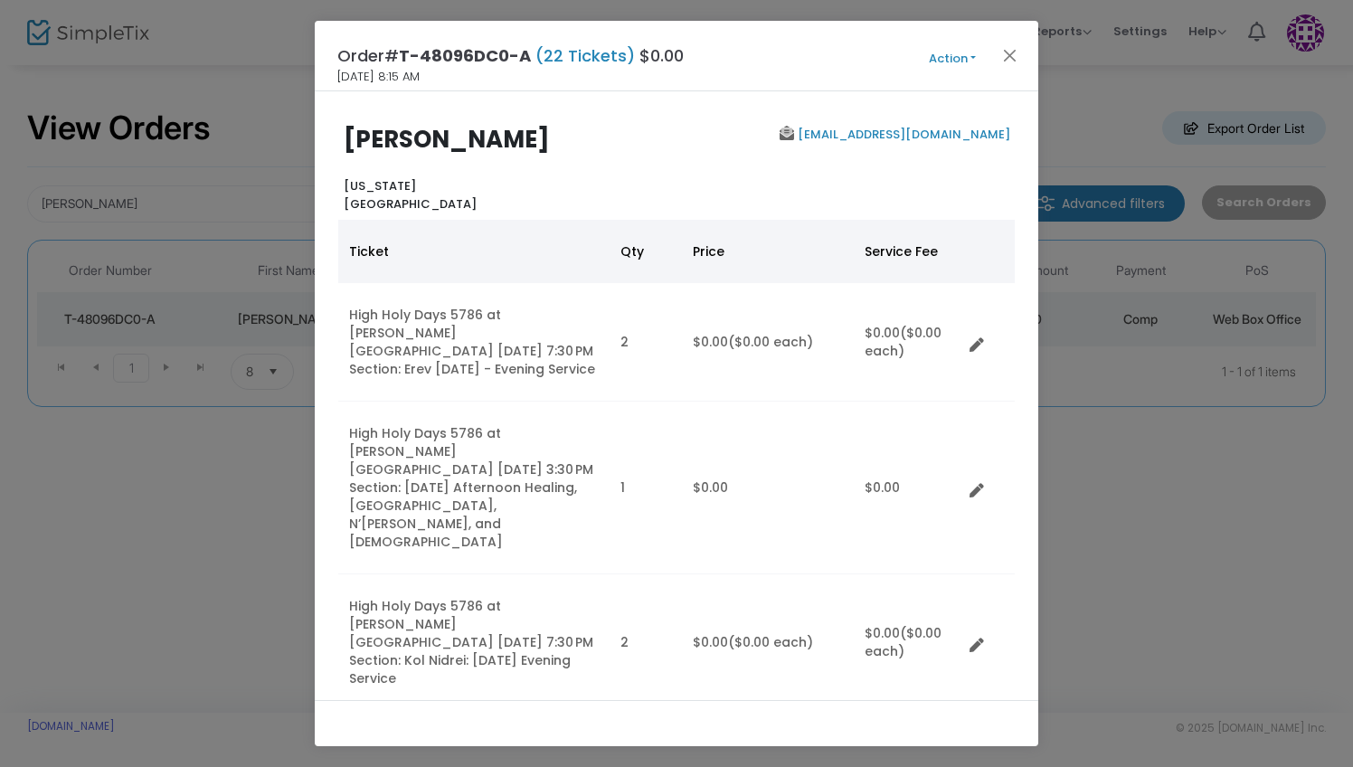
scroll to position [190, 0]
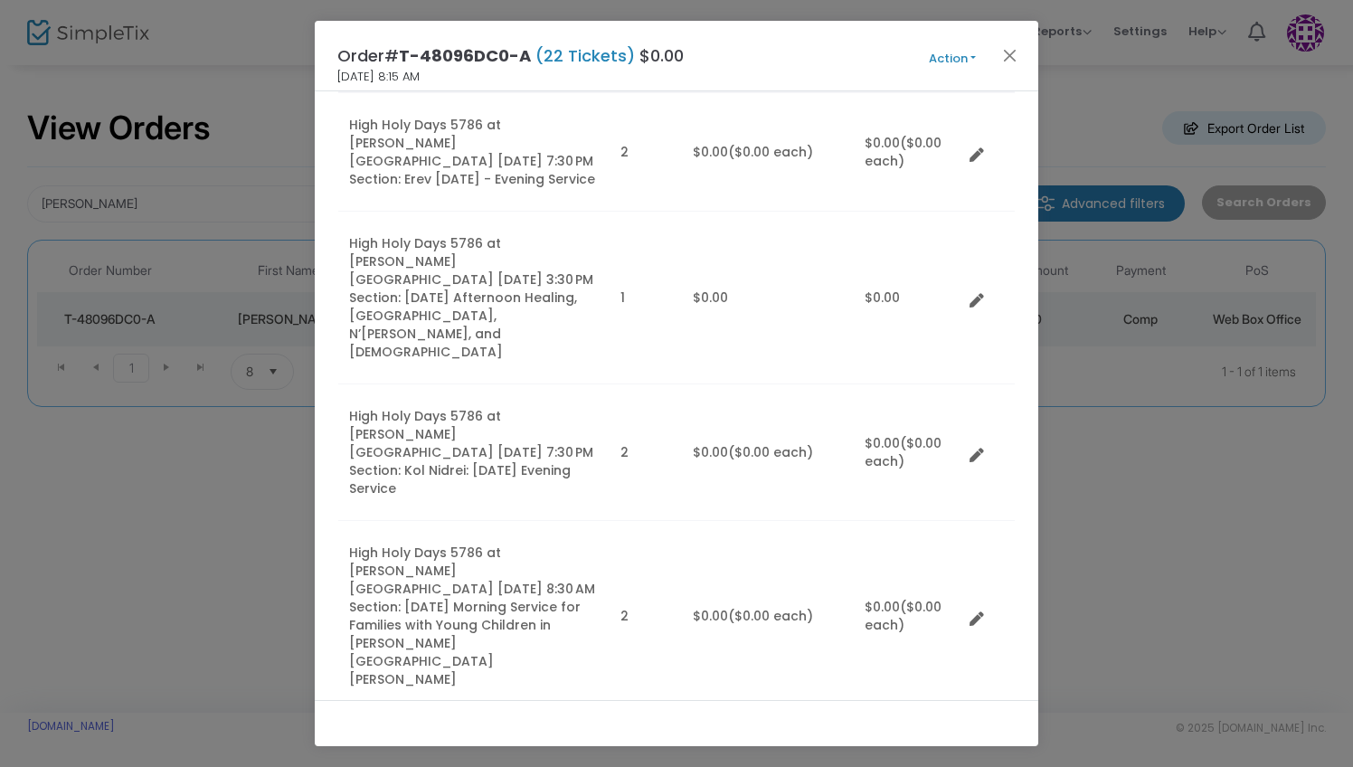
click at [948, 60] on button "Action" at bounding box center [952, 59] width 109 height 20
